Goal: Task Accomplishment & Management: Manage account settings

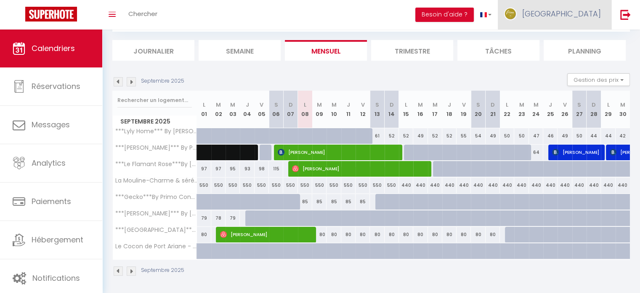
click at [576, 19] on link "[GEOGRAPHIC_DATA]" at bounding box center [555, 14] width 114 height 29
click at [563, 39] on link "Paramètres" at bounding box center [578, 42] width 62 height 14
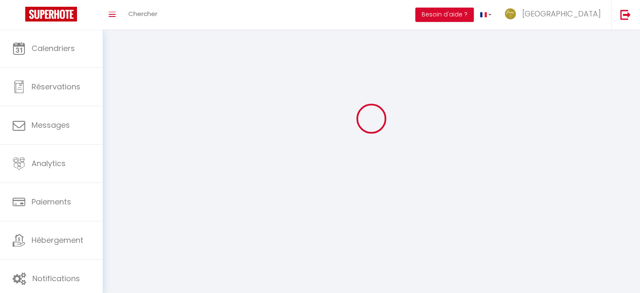
scroll to position [29, 0]
type input "[GEOGRAPHIC_DATA]"
type input "Primo Conciergerie"
type input "0631447117"
type input "[STREET_ADDRESS]"
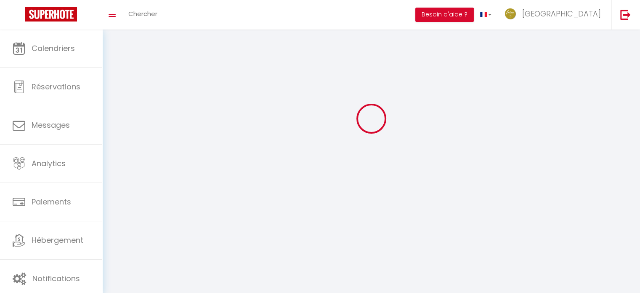
type input "75009"
type input "[GEOGRAPHIC_DATA]"
type input "359kdISKXv6lt1PmiQVppuxMM"
type input "XoC7JPTQsexEl5mQTVXp1Uas6"
select select "28"
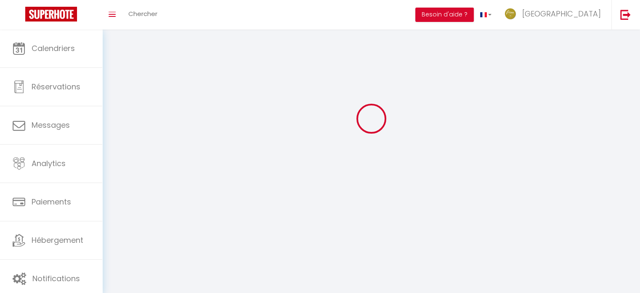
select select "fr"
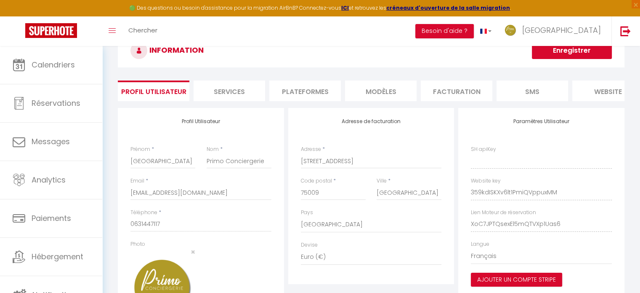
type input "359kdISKXv6lt1PmiQVppuxMM"
type input "XoC7JPTQsexEl5mQTVXp1Uas6"
type input "[URL][DOMAIN_NAME]"
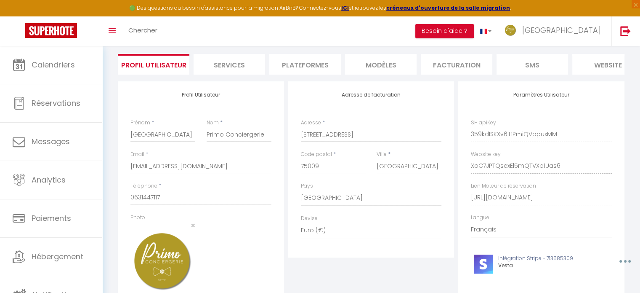
scroll to position [53, 0]
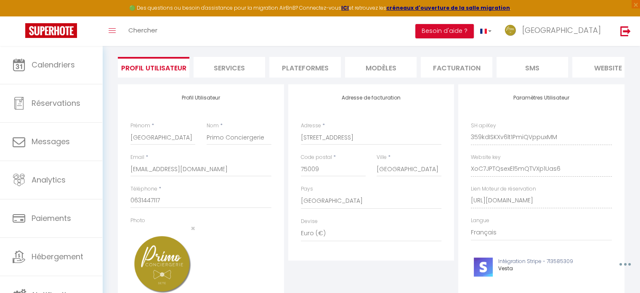
click at [313, 70] on li "Plateformes" at bounding box center [305, 67] width 72 height 21
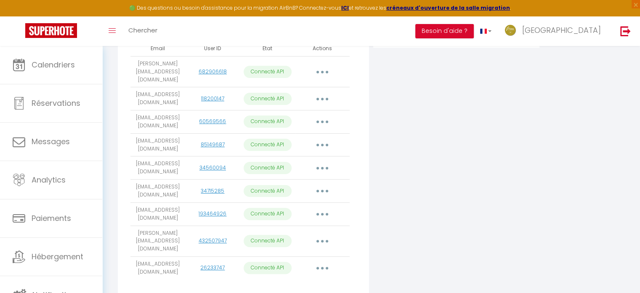
scroll to position [223, 0]
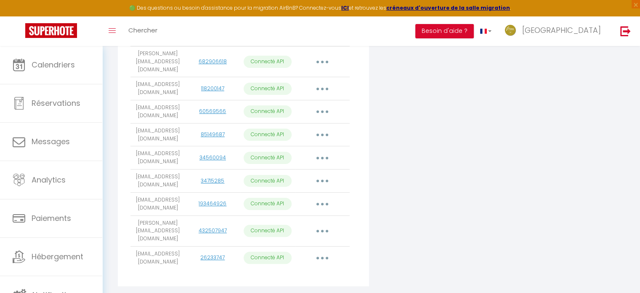
click at [319, 251] on button "button" at bounding box center [323, 257] width 24 height 13
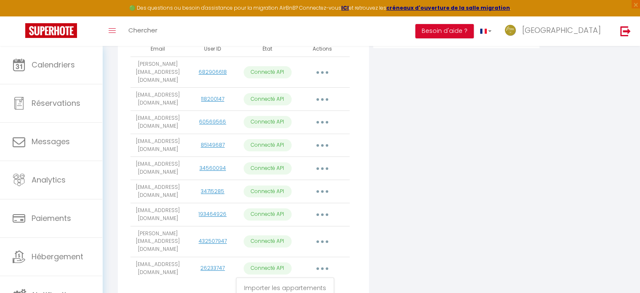
scroll to position [237, 0]
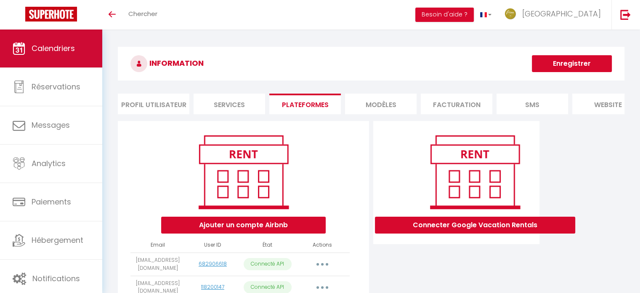
click at [77, 45] on link "Calendriers" at bounding box center [51, 48] width 102 height 38
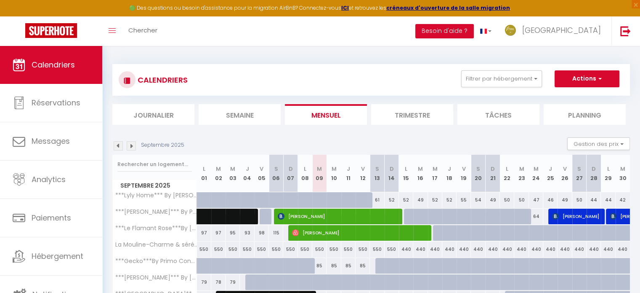
scroll to position [64, 0]
